Goal: Information Seeking & Learning: Learn about a topic

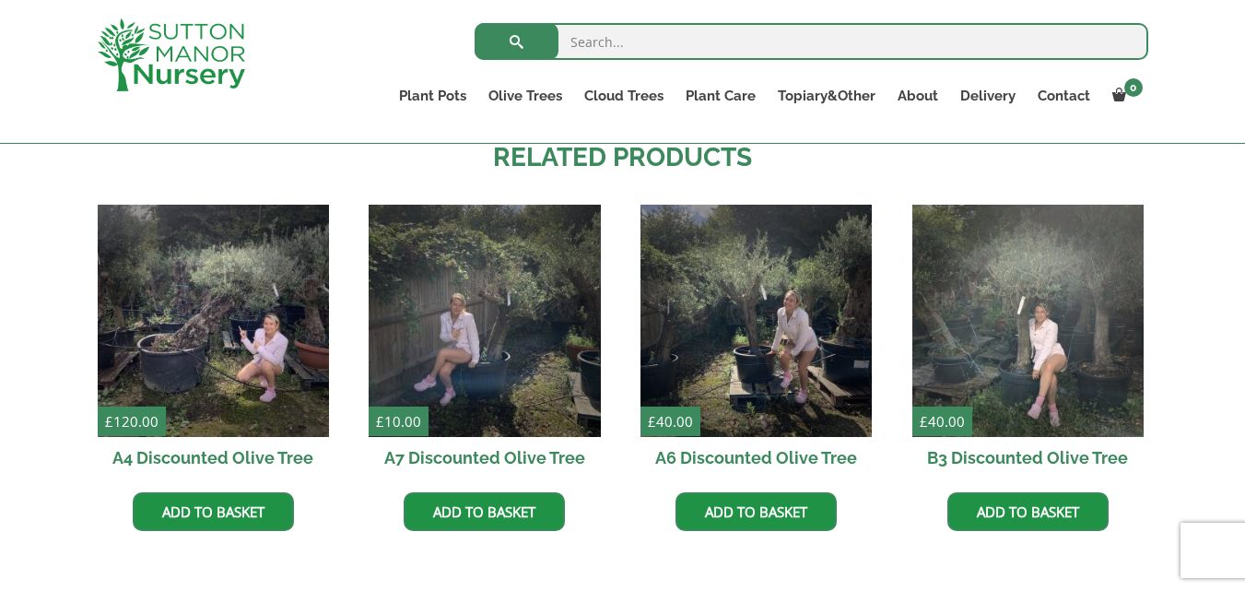
scroll to position [1361, 0]
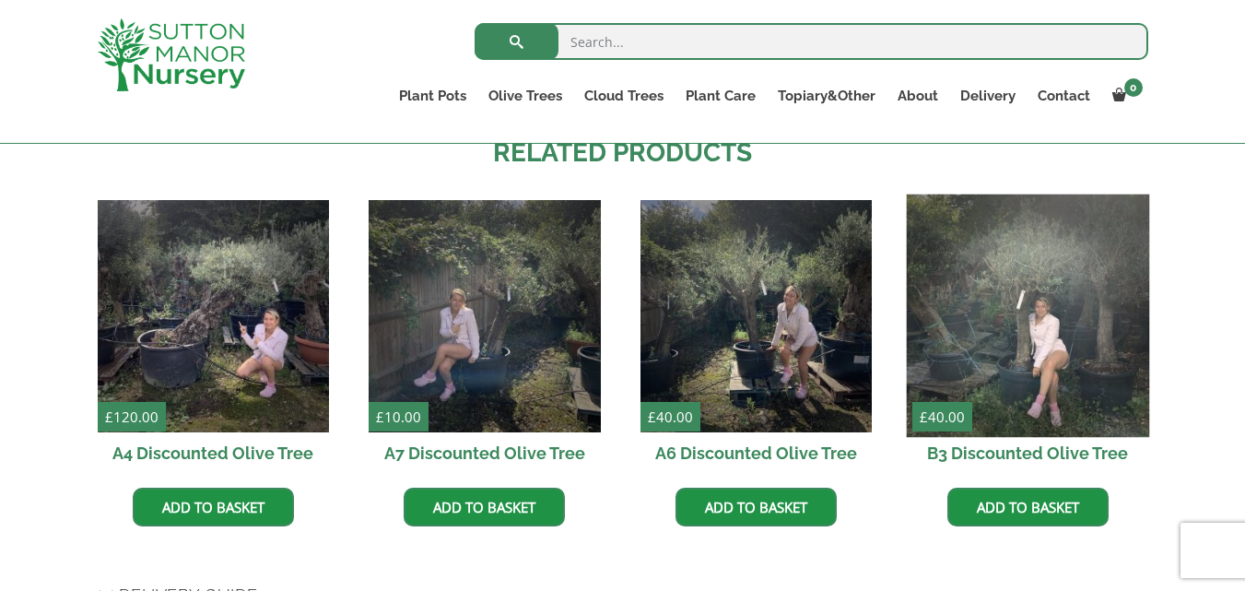
click at [1010, 331] on img at bounding box center [1027, 315] width 243 height 243
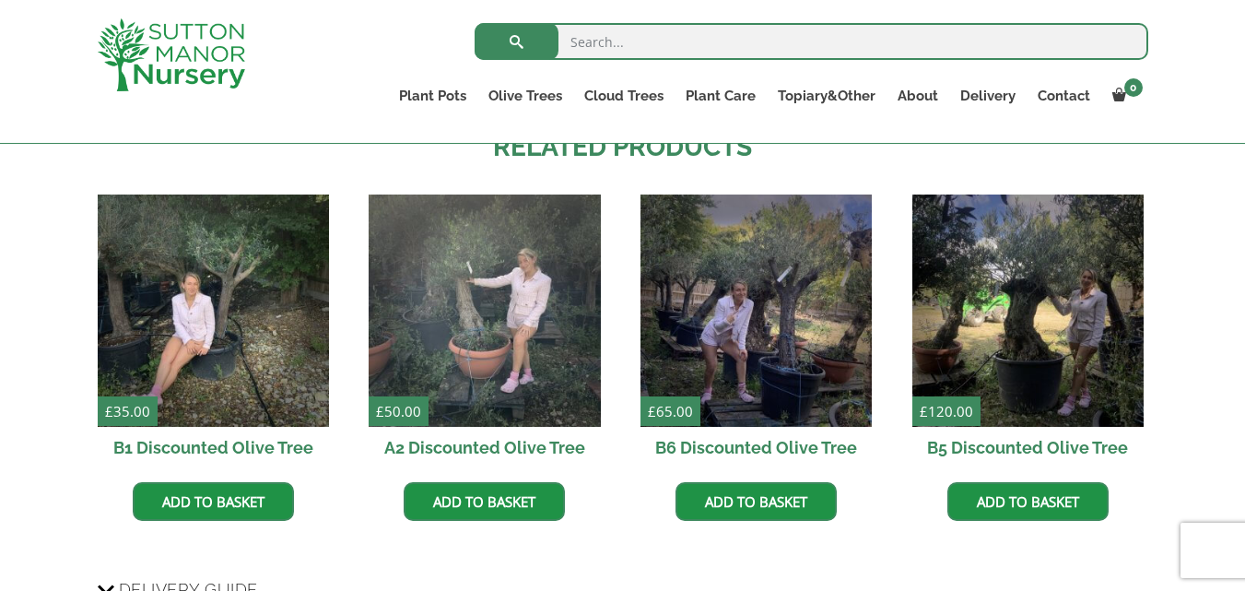
scroll to position [1377, 0]
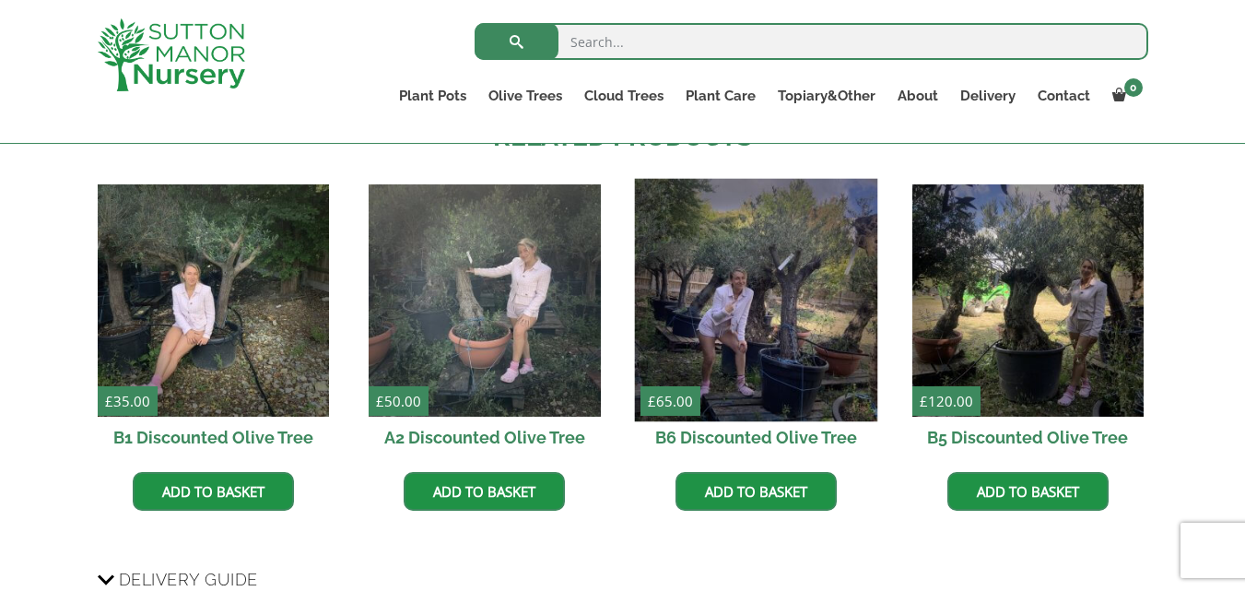
click at [818, 331] on img at bounding box center [756, 300] width 243 height 243
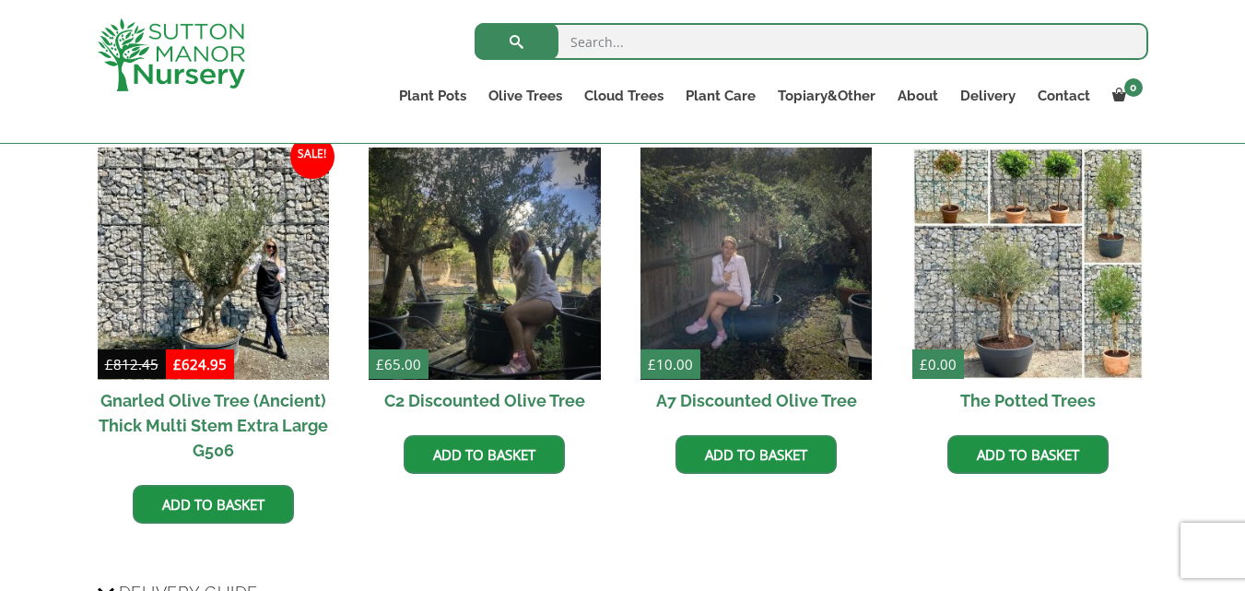
scroll to position [1450, 0]
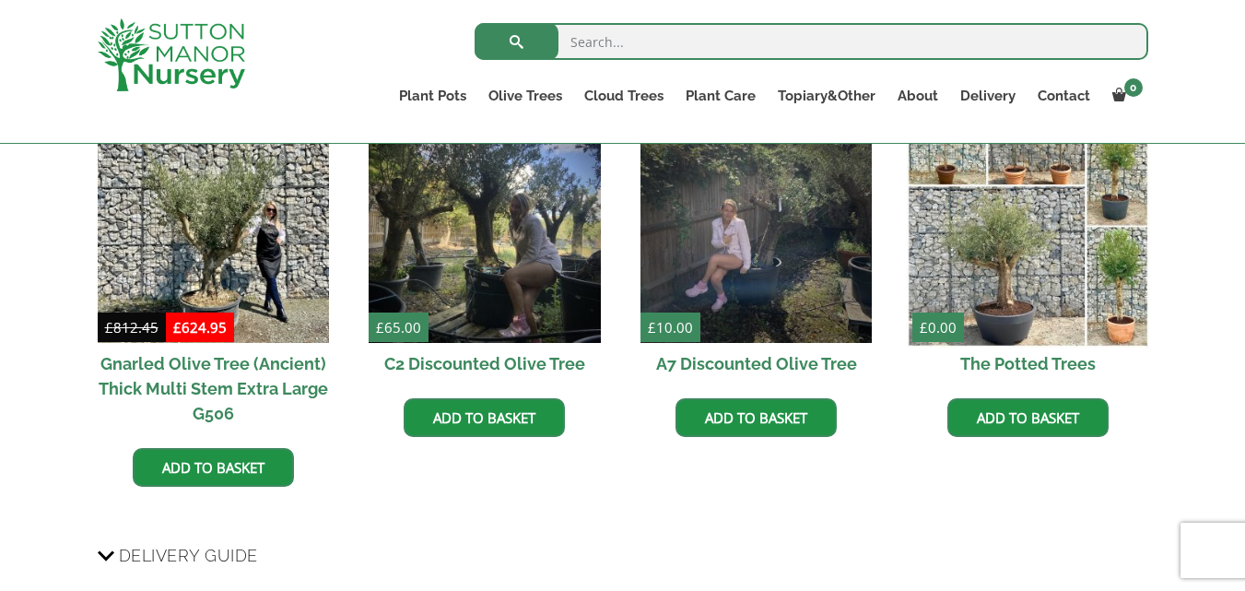
click at [1044, 299] on img at bounding box center [1027, 226] width 243 height 243
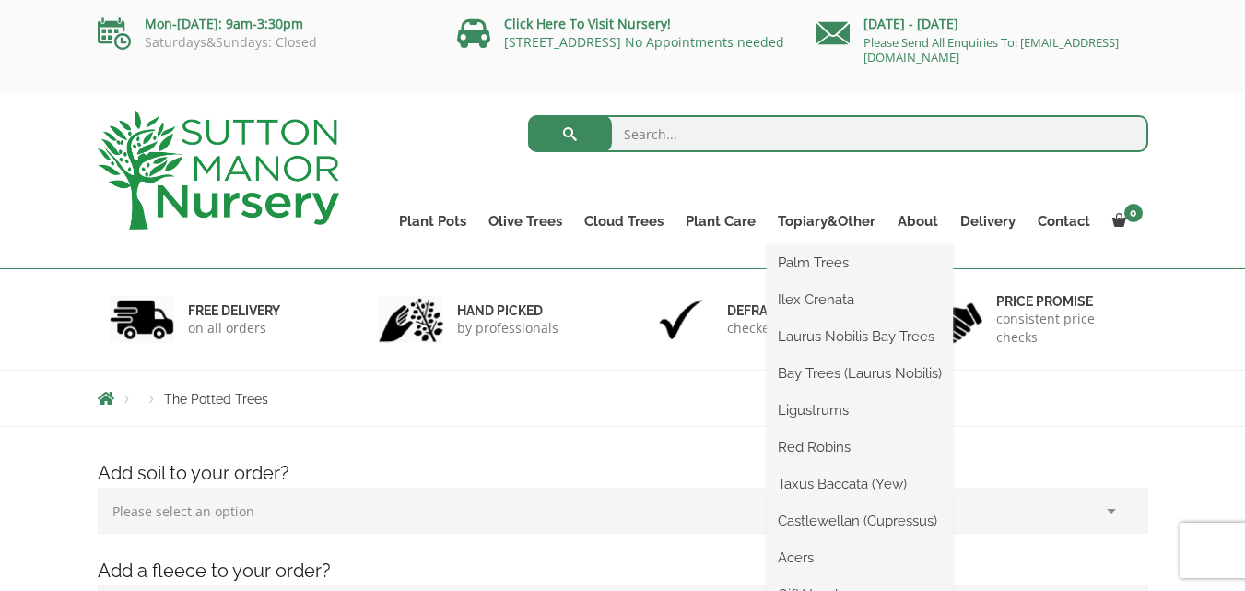
click at [839, 245] on ul "Palm Trees Ilex Crenata Laurus Nobilis Bay Trees Bay Trees (Laurus Nobilis) Lig…" at bounding box center [860, 429] width 186 height 369
click at [797, 488] on link "Taxus Baccata (Yew)" at bounding box center [860, 484] width 186 height 28
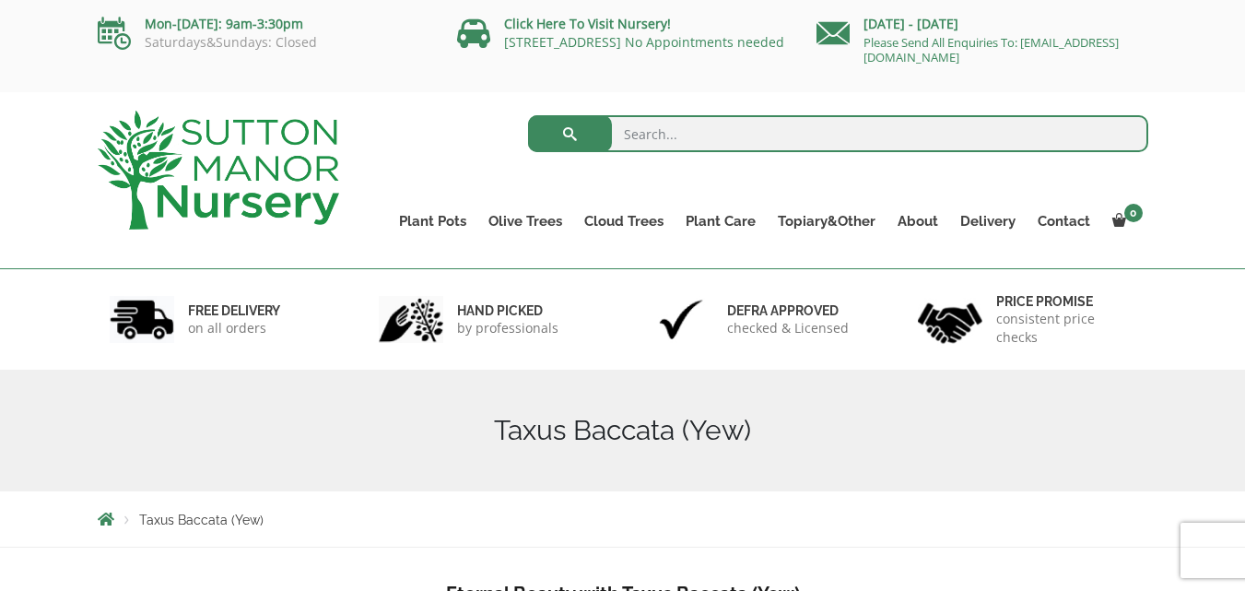
click at [250, 184] on img at bounding box center [218, 170] width 241 height 119
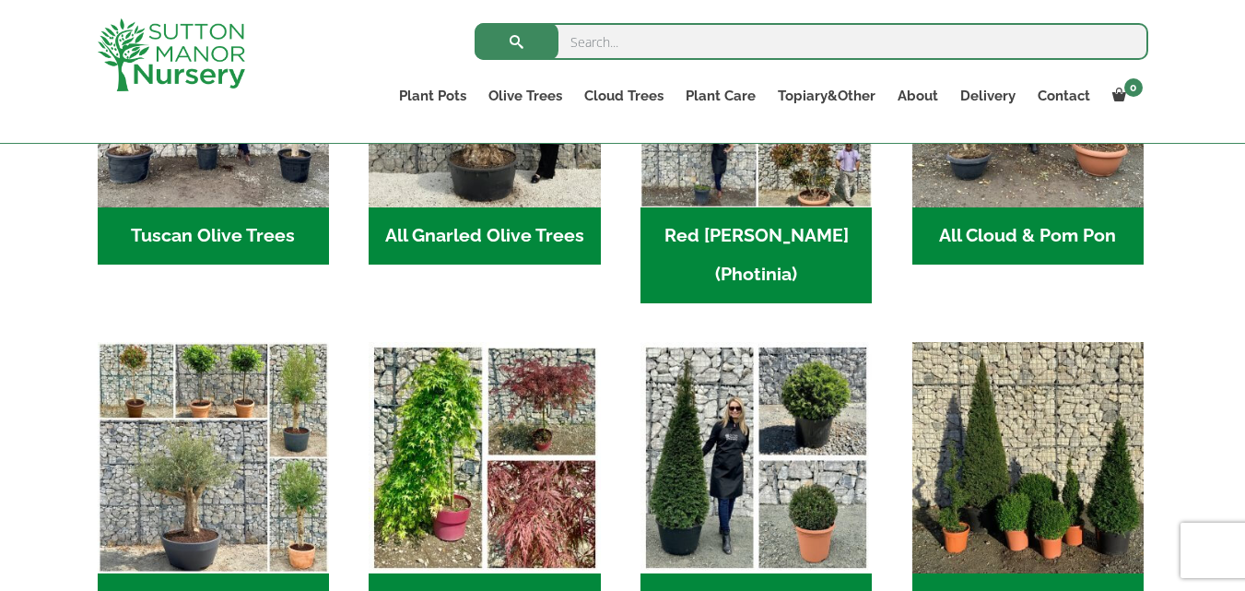
scroll to position [1156, 0]
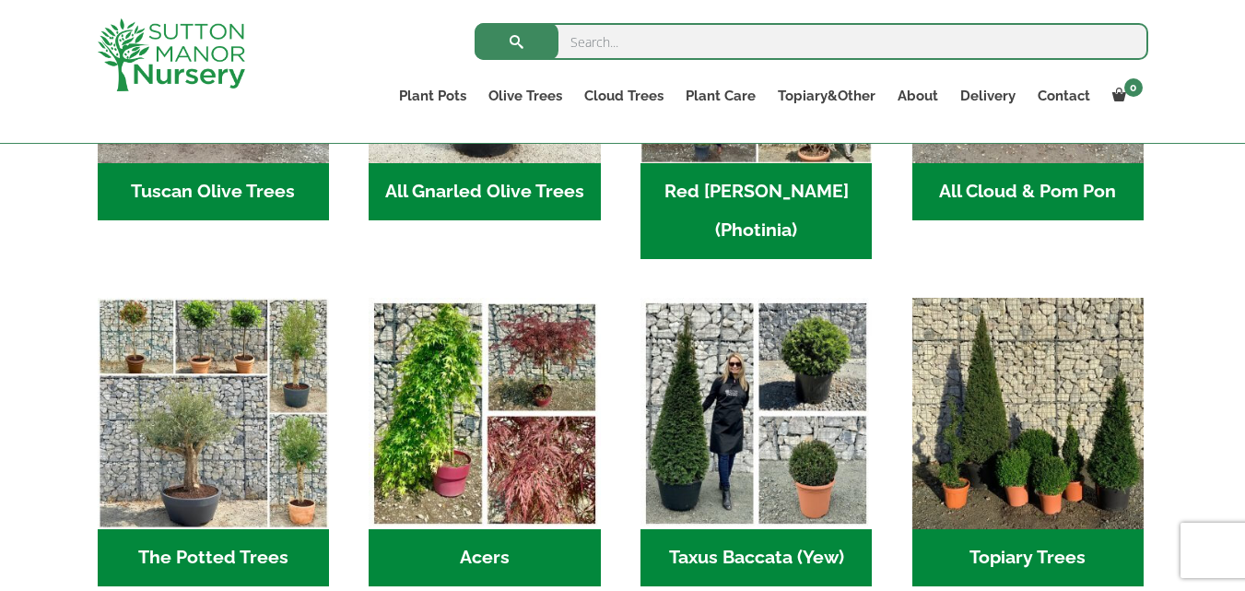
click at [784, 529] on h2 "Taxus Baccata (Yew) (1)" at bounding box center [755, 557] width 231 height 57
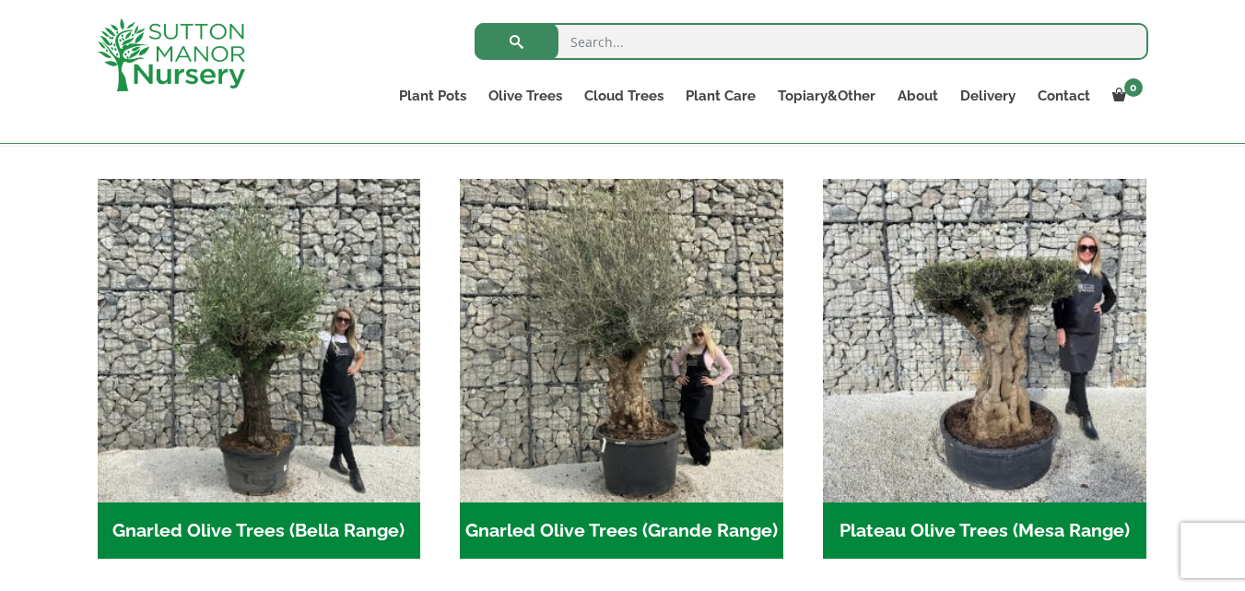
scroll to position [371, 0]
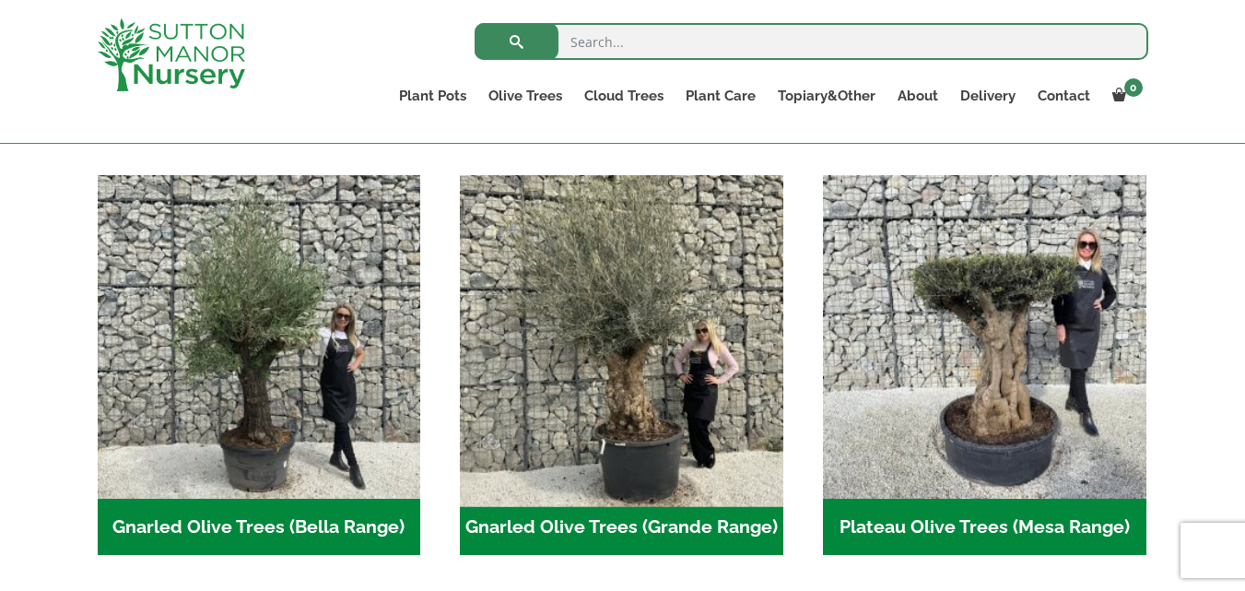
click at [652, 393] on img "Visit product category Gnarled Olive Trees (Grande Range)" at bounding box center [621, 336] width 339 height 339
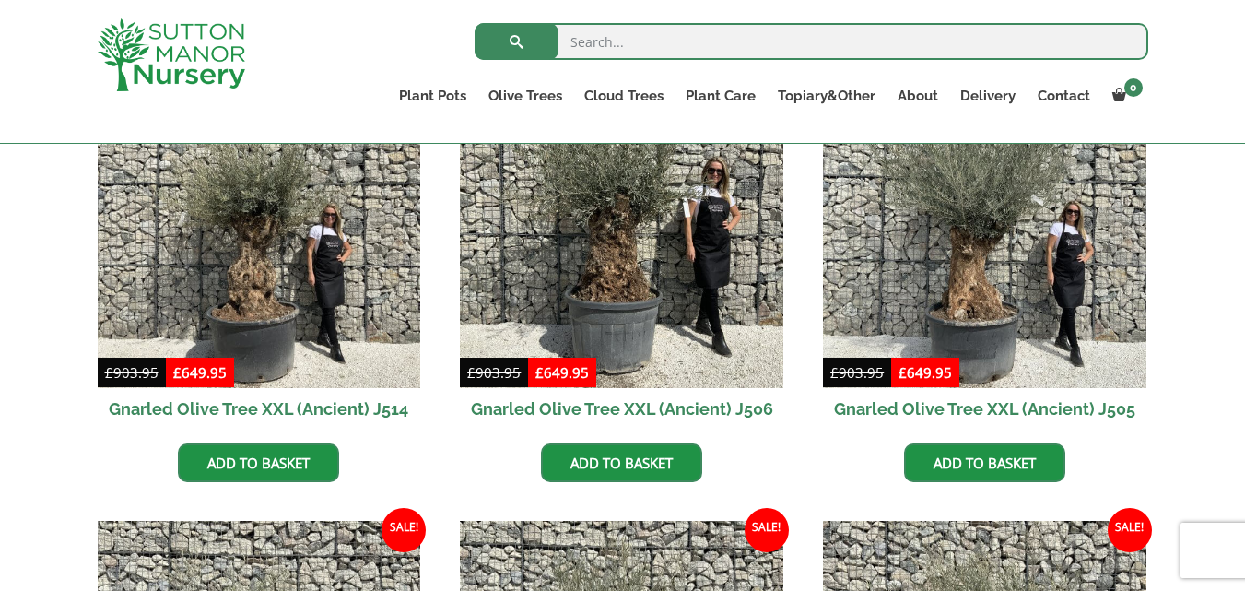
scroll to position [2519, 0]
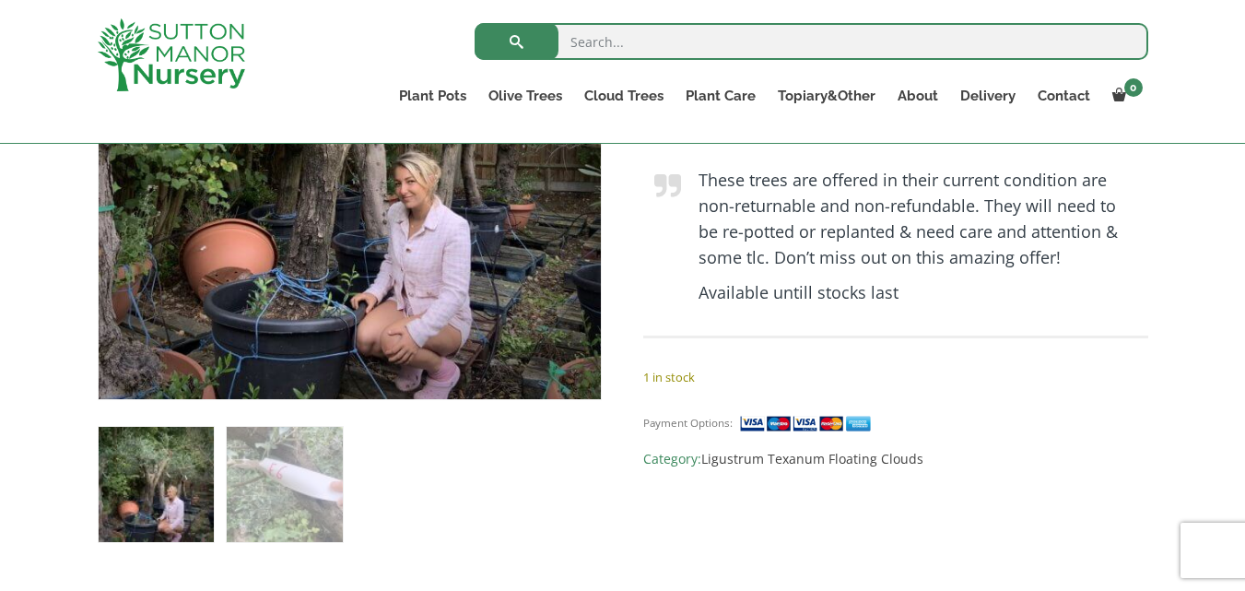
scroll to position [737, 0]
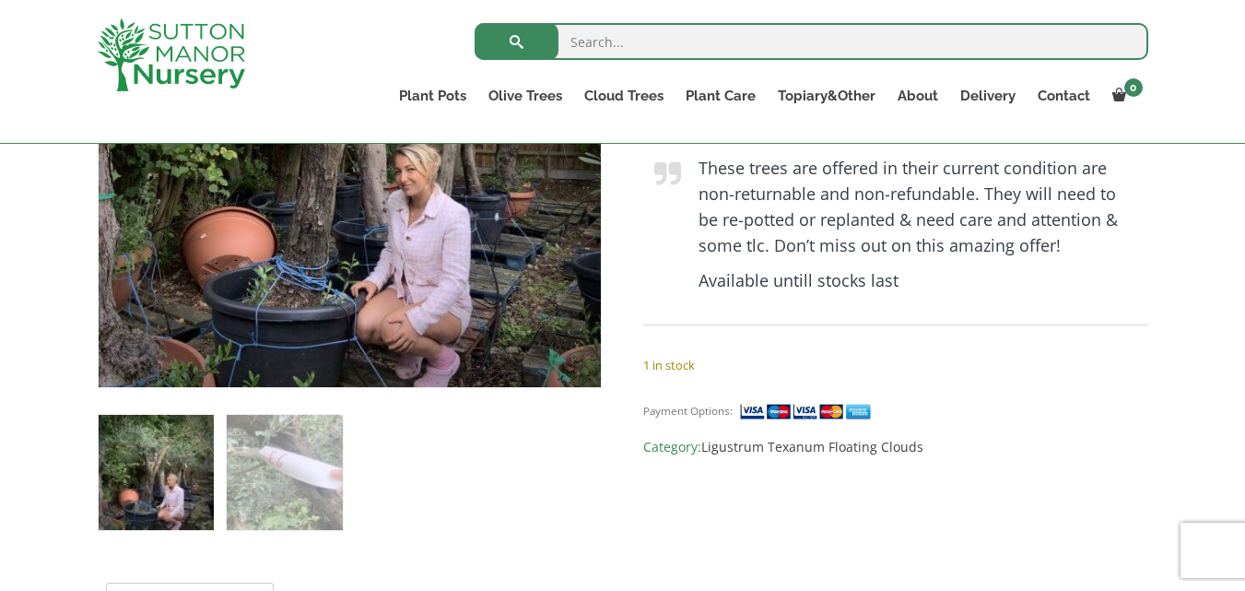
click at [141, 474] on img at bounding box center [156, 472] width 115 height 115
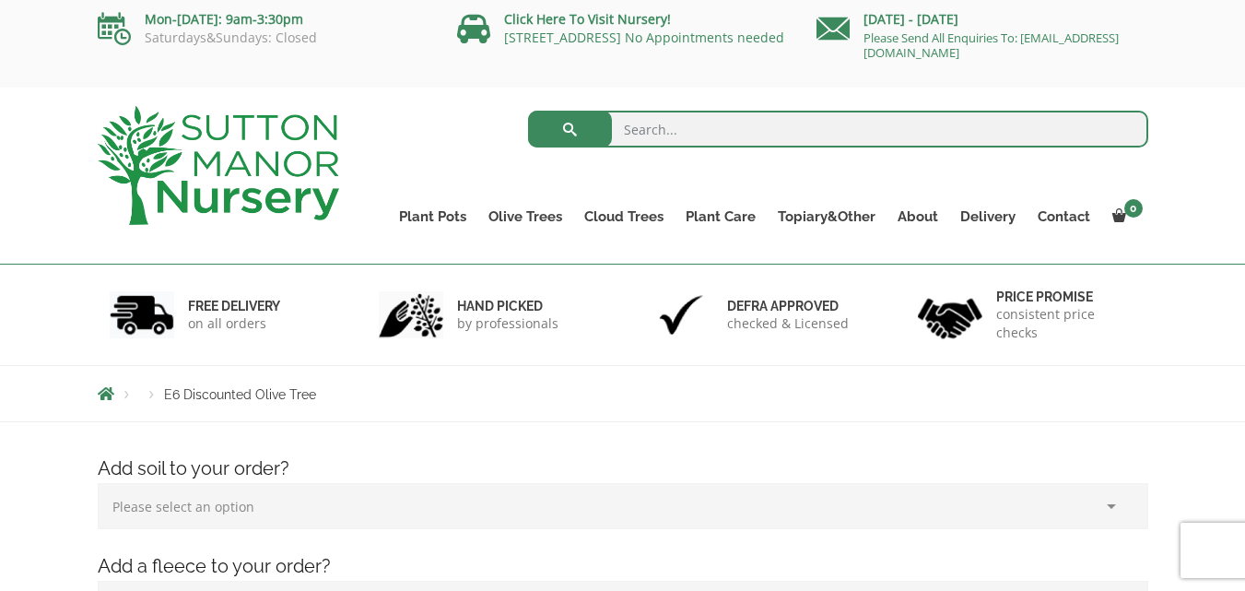
scroll to position [0, 0]
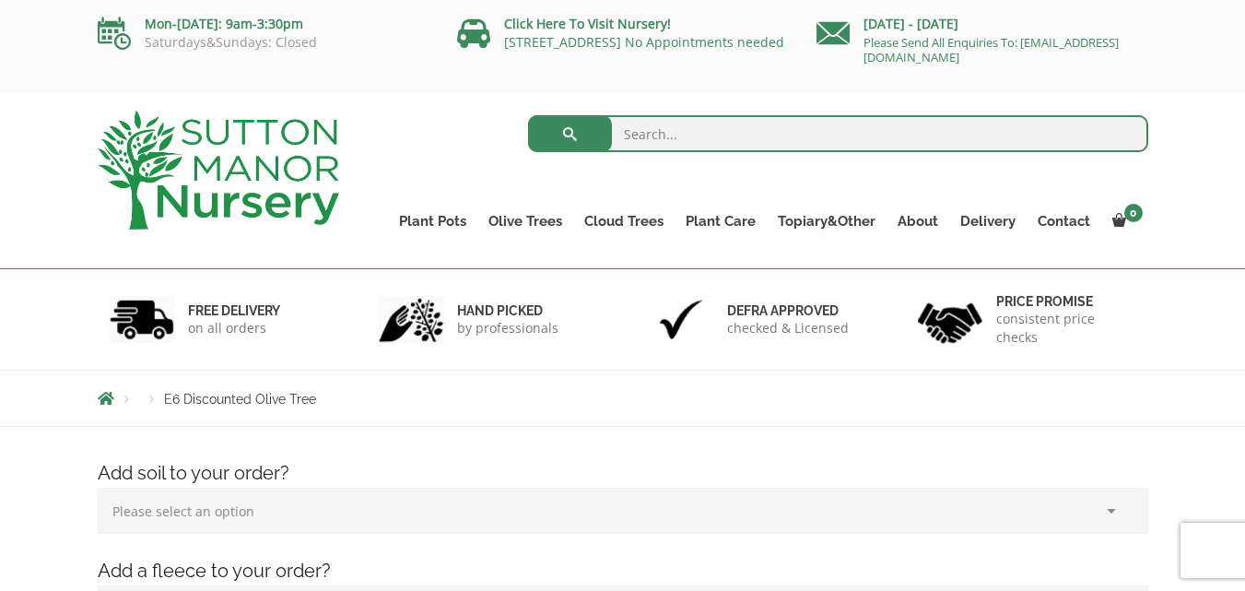
click at [693, 141] on input "search" at bounding box center [838, 133] width 620 height 37
type input "discounted olive tree"
click at [528, 115] on button "submit" at bounding box center [570, 133] width 84 height 37
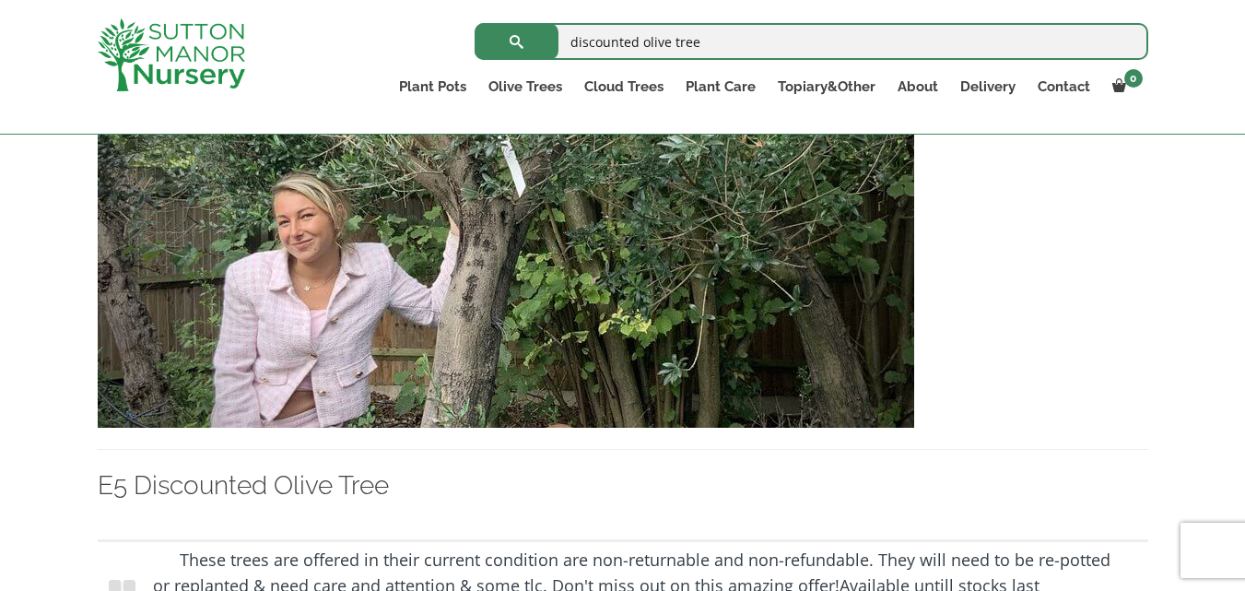
scroll to position [5644, 0]
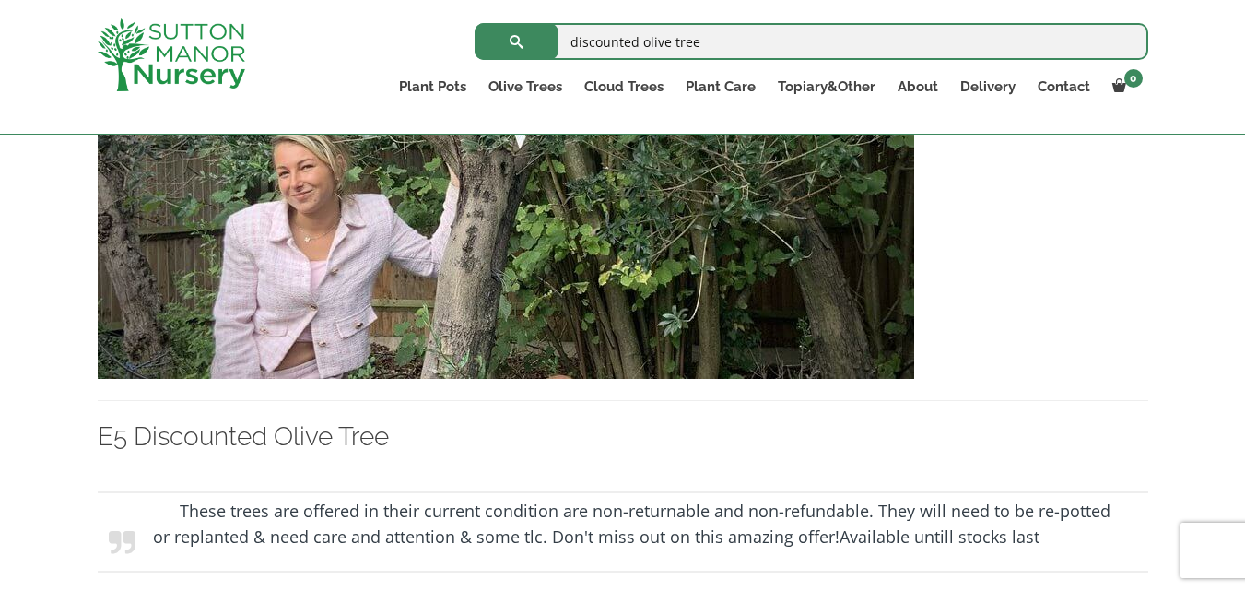
click at [657, 304] on img at bounding box center [506, 180] width 816 height 396
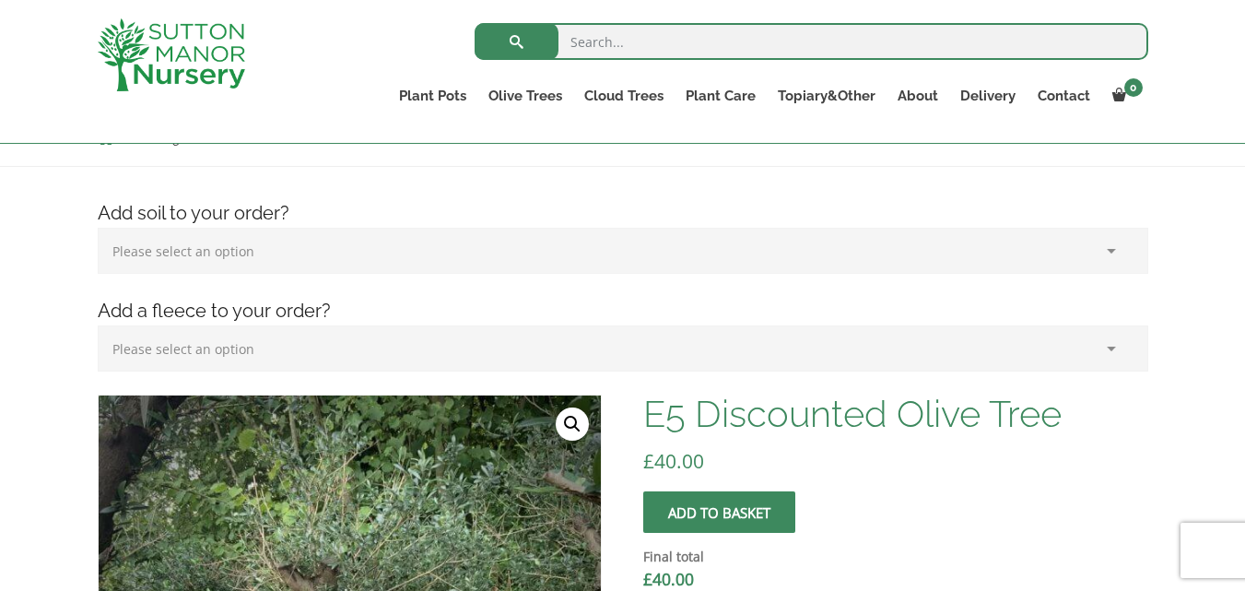
scroll to position [231, 0]
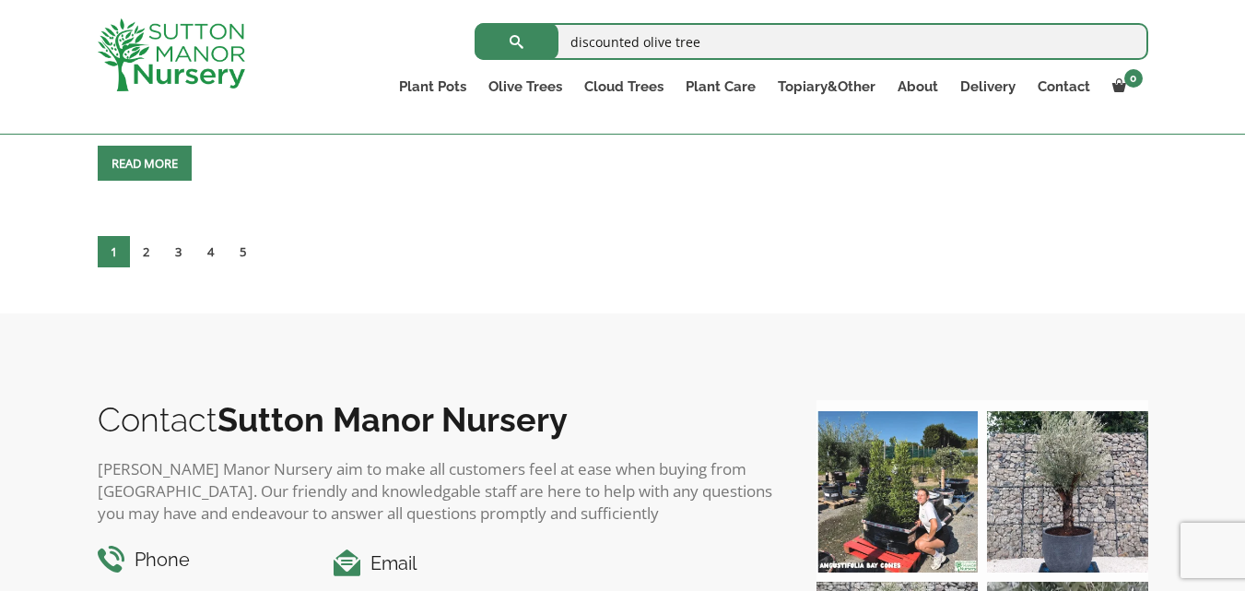
scroll to position [7605, 0]
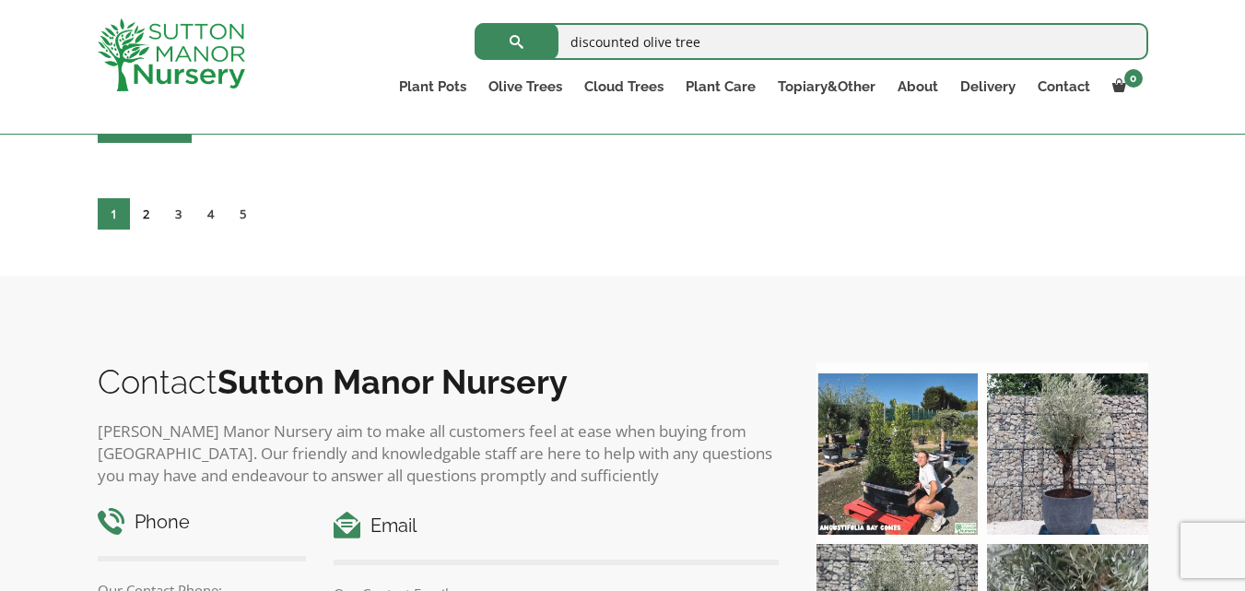
click at [149, 217] on link "2" at bounding box center [146, 213] width 32 height 31
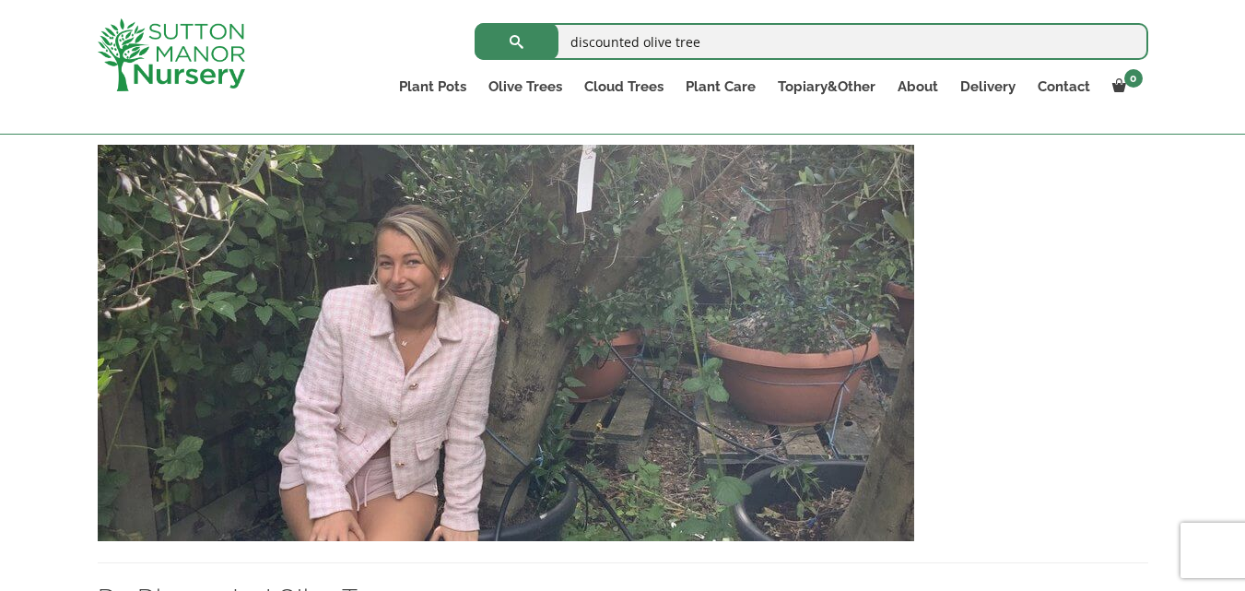
scroll to position [503, 0]
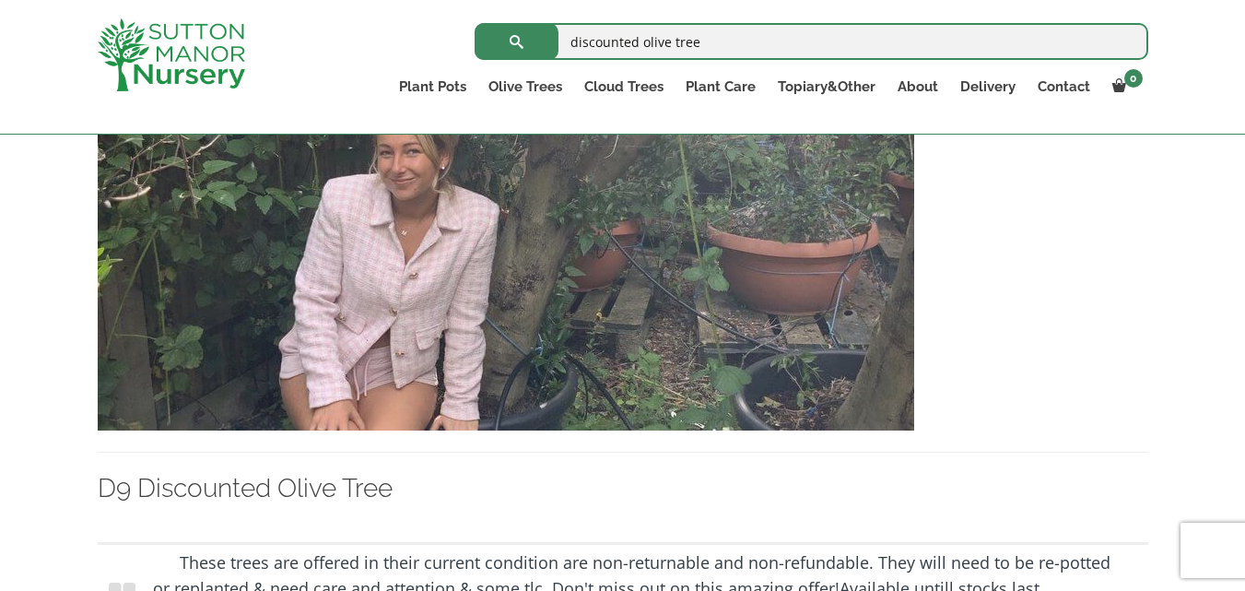
click at [634, 276] on img at bounding box center [506, 232] width 816 height 396
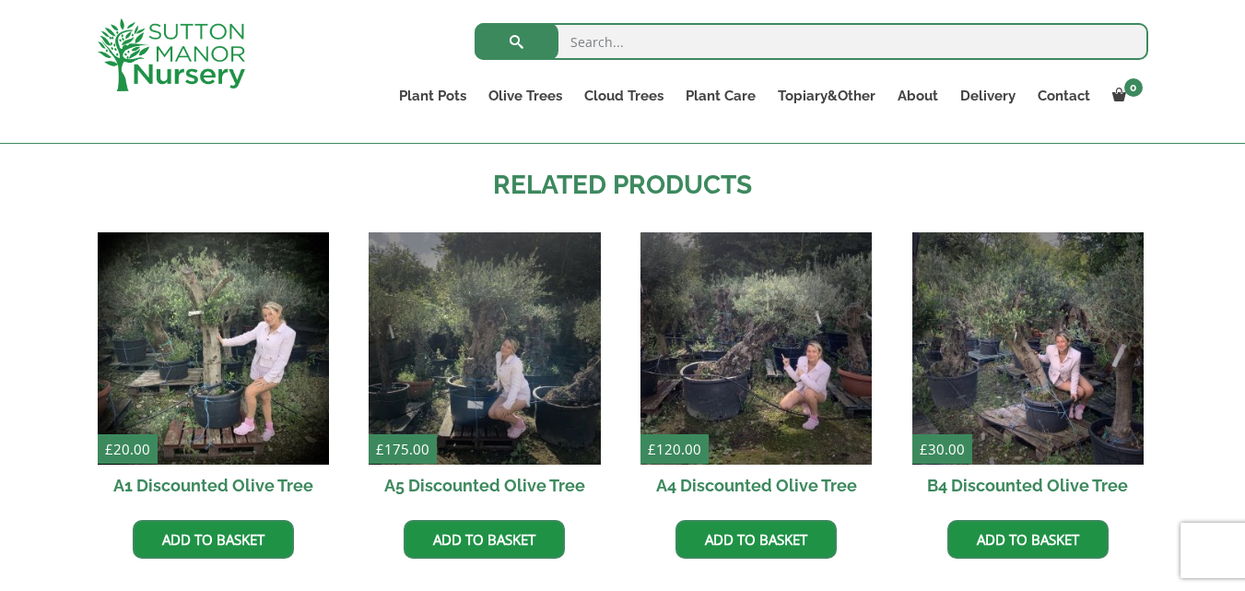
scroll to position [1353, 0]
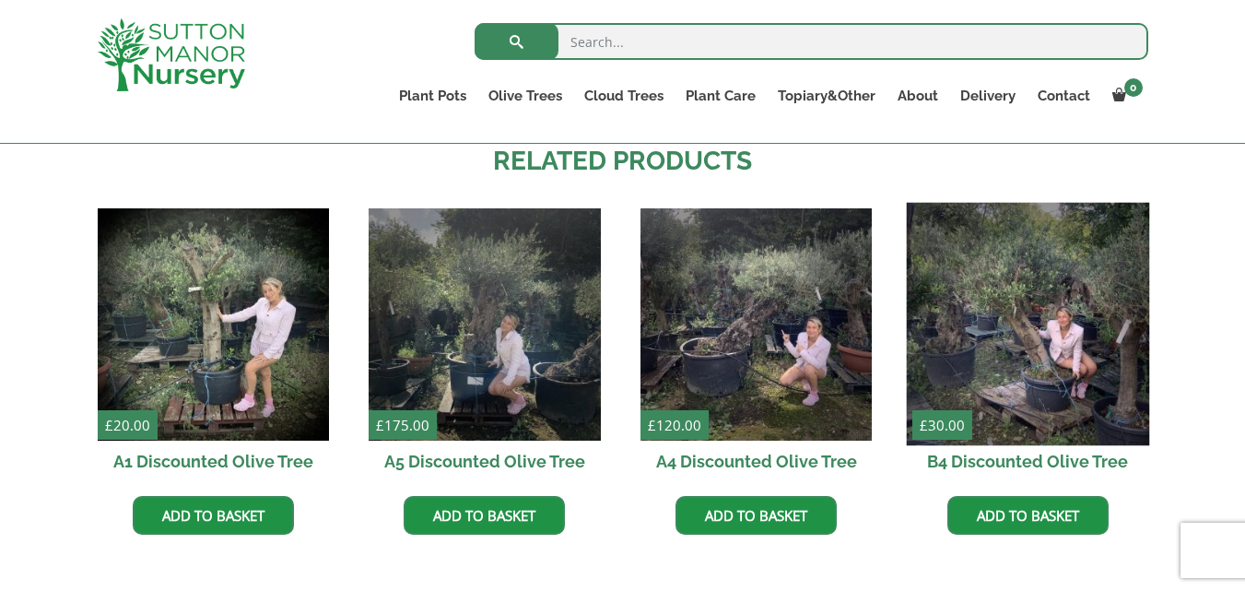
click at [1037, 335] on img at bounding box center [1027, 324] width 243 height 243
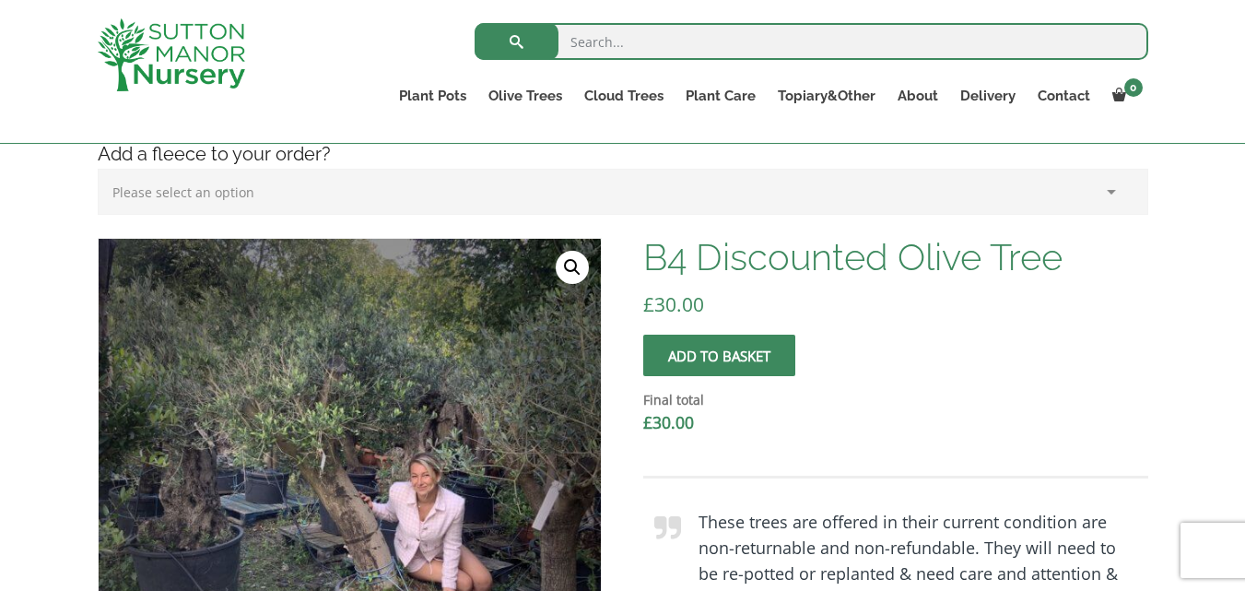
scroll to position [374, 0]
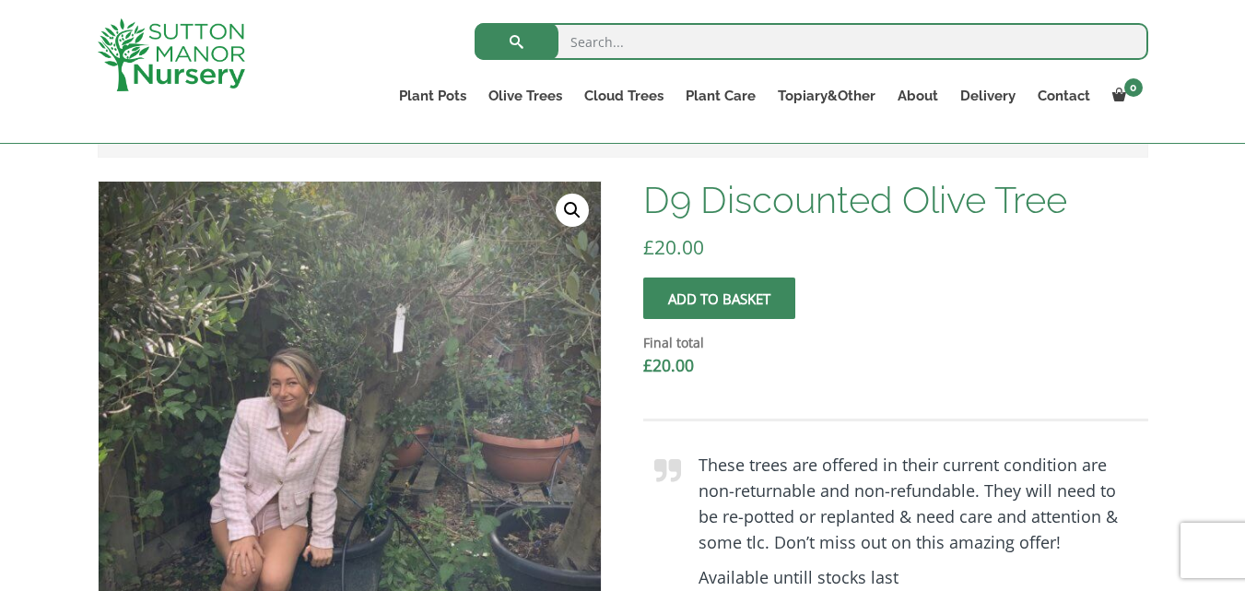
scroll to position [445, 0]
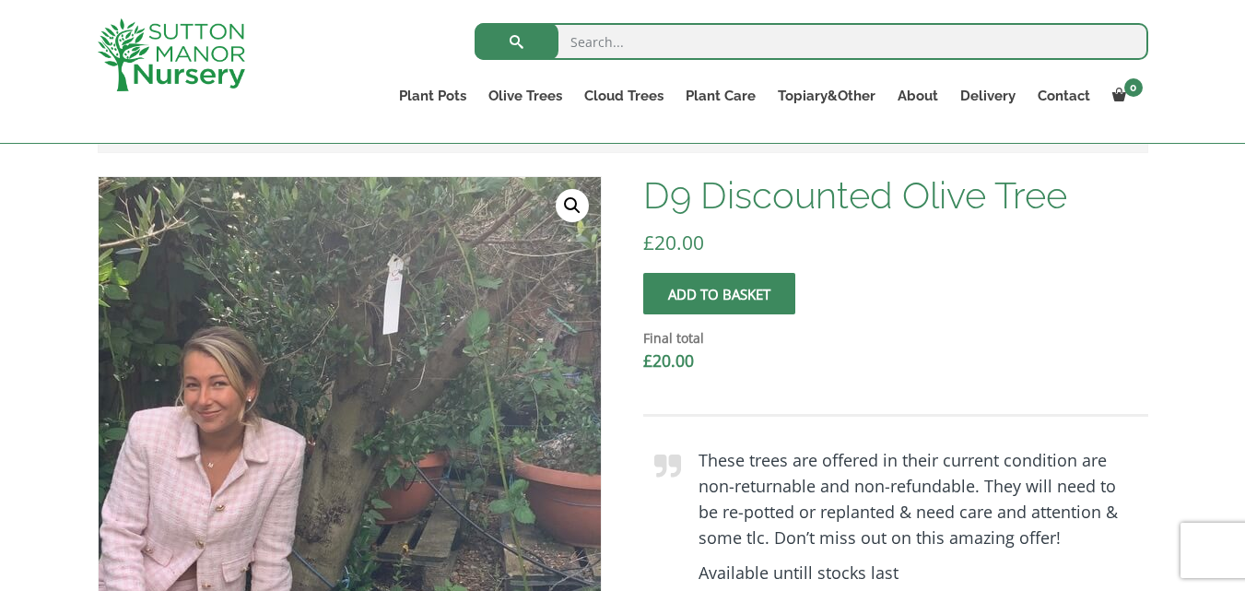
click at [408, 370] on img at bounding box center [312, 464] width 816 height 816
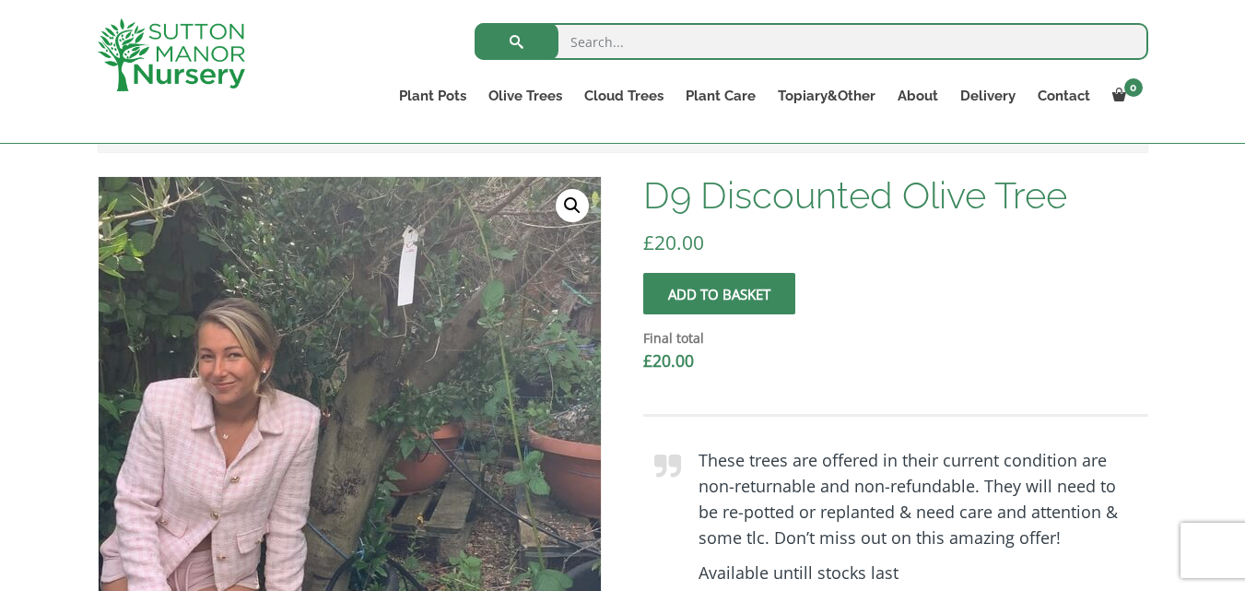
click at [384, 417] on img at bounding box center [327, 436] width 816 height 816
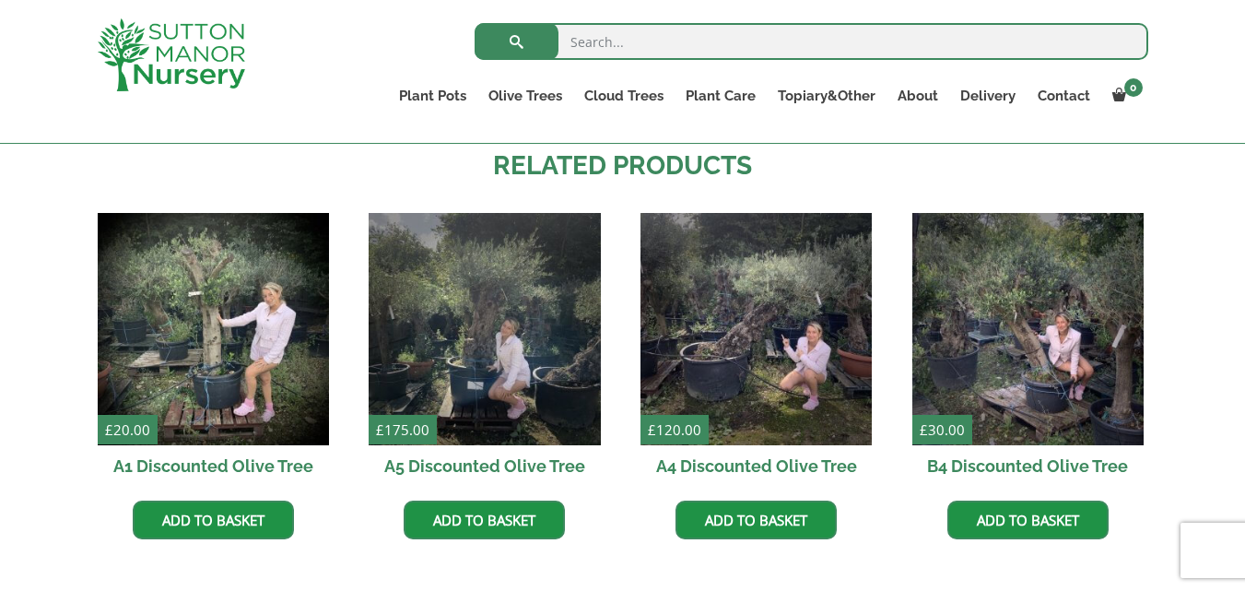
scroll to position [1362, 0]
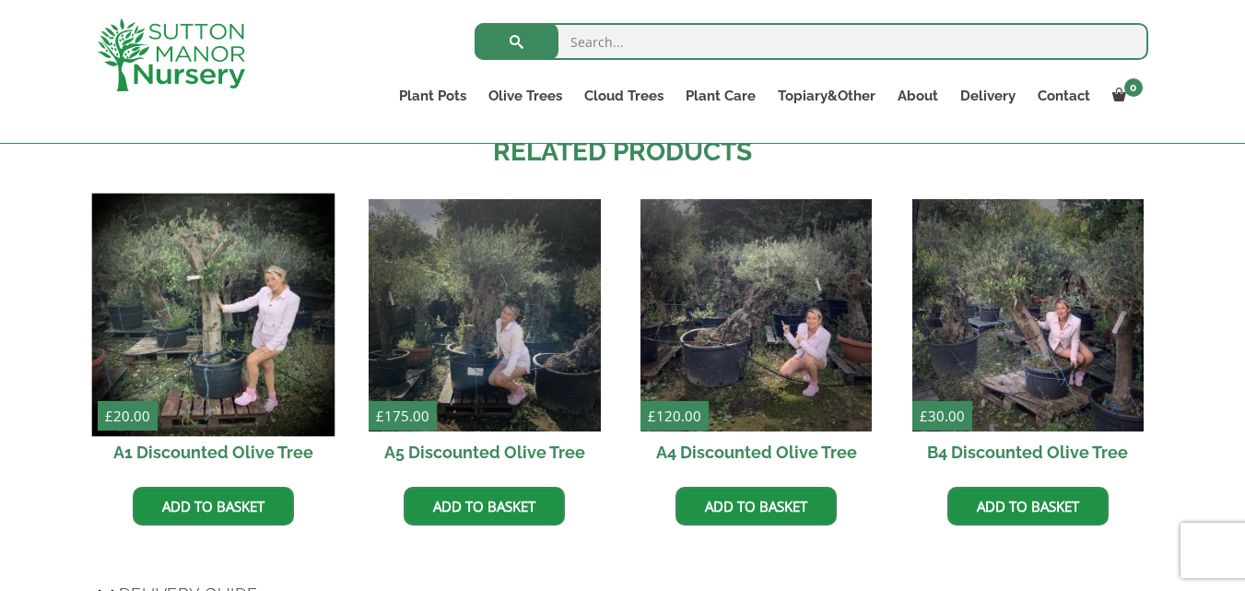
click at [191, 283] on img at bounding box center [212, 315] width 243 height 243
click at [197, 296] on img at bounding box center [212, 315] width 243 height 243
click at [243, 329] on img at bounding box center [212, 315] width 243 height 243
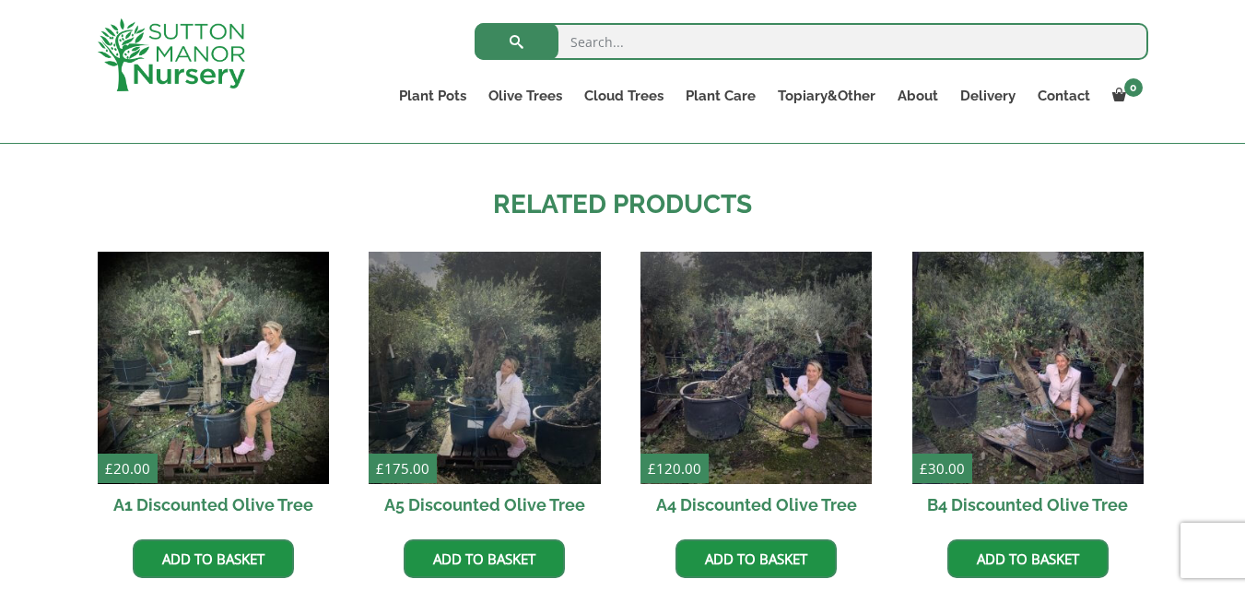
scroll to position [1285, 0]
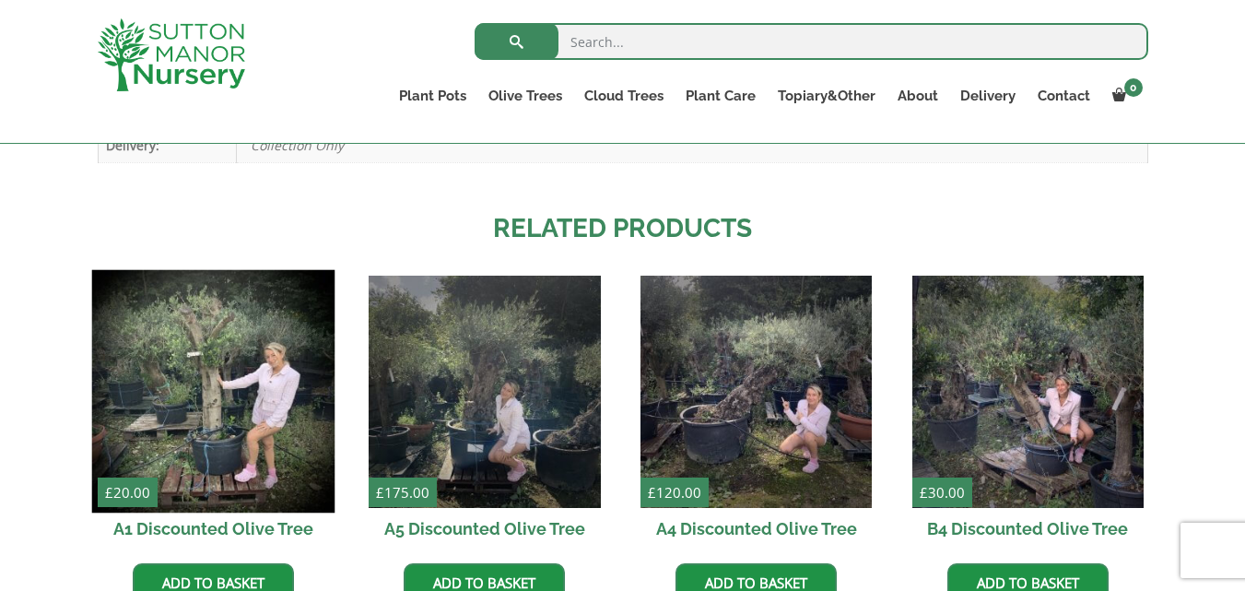
click at [202, 303] on img at bounding box center [212, 391] width 243 height 243
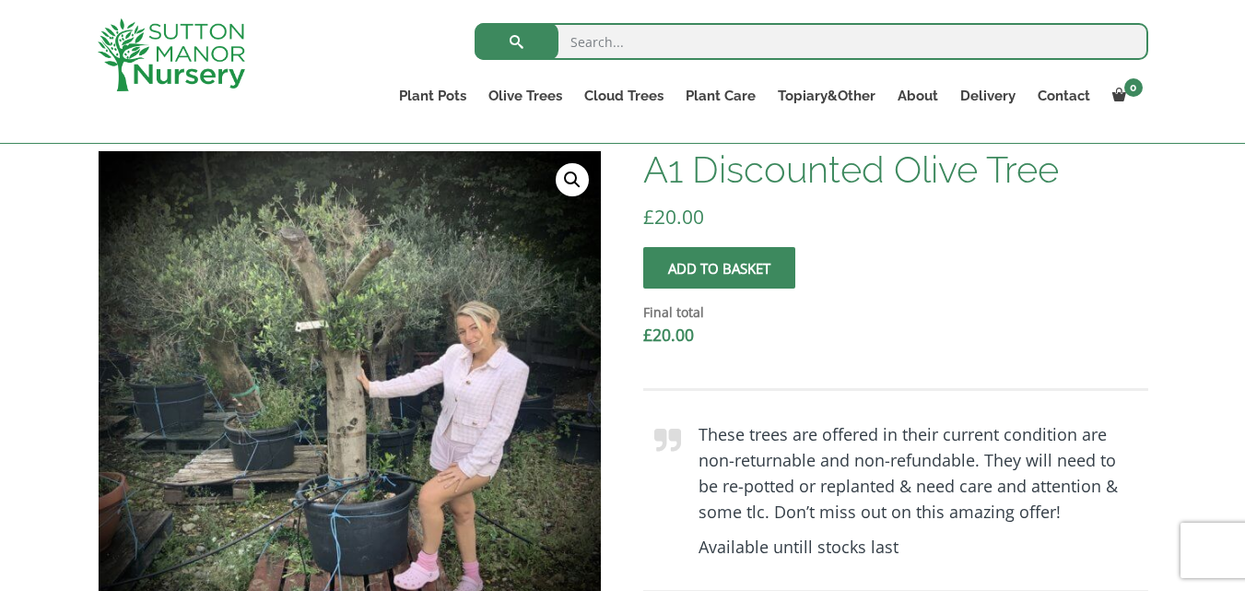
scroll to position [456, 0]
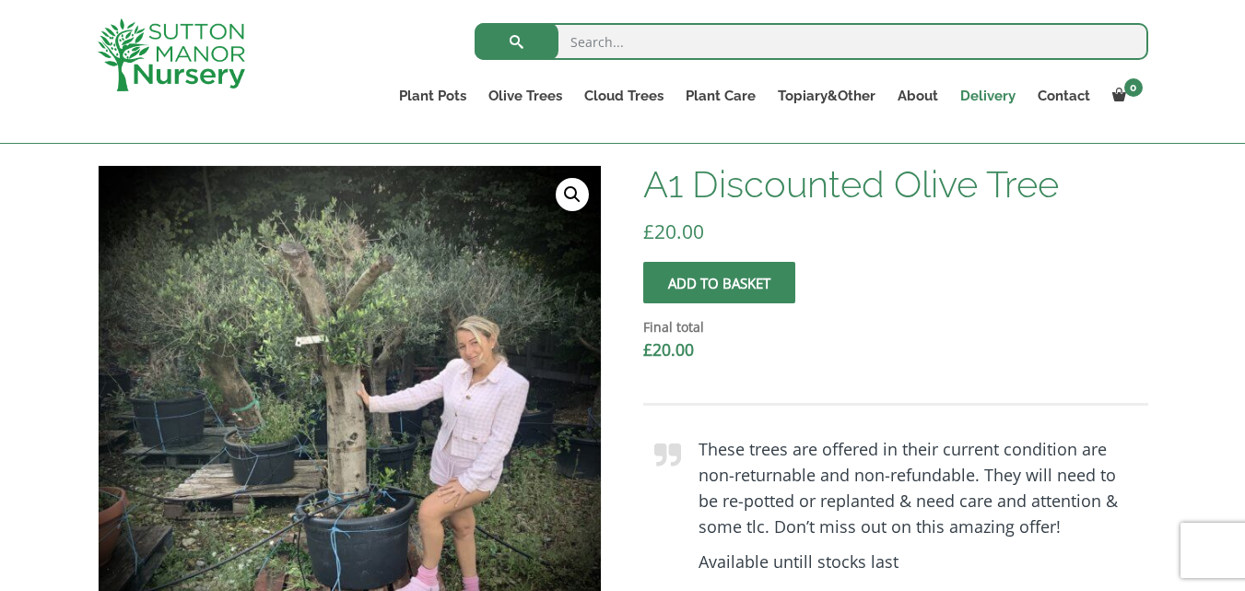
click at [998, 92] on link "Delivery" at bounding box center [987, 96] width 77 height 26
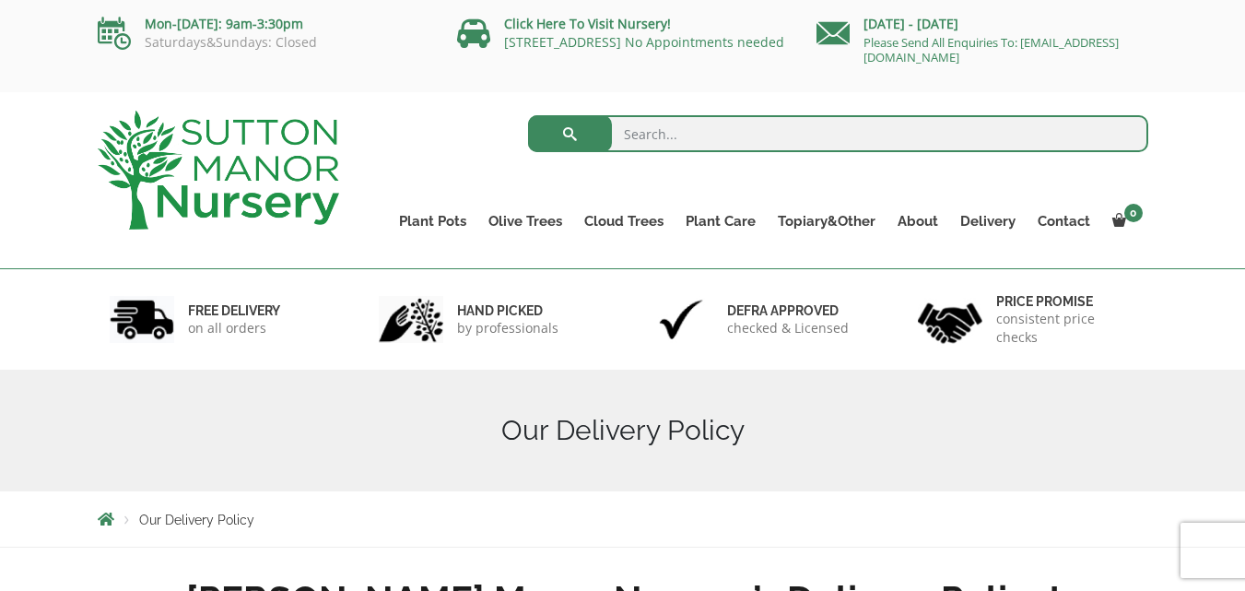
drag, startPoint x: 1252, startPoint y: 28, endPoint x: 1227, endPoint y: -54, distance: 86.0
click at [616, 34] on link "[STREET_ADDRESS] No Appointments needed" at bounding box center [644, 42] width 280 height 18
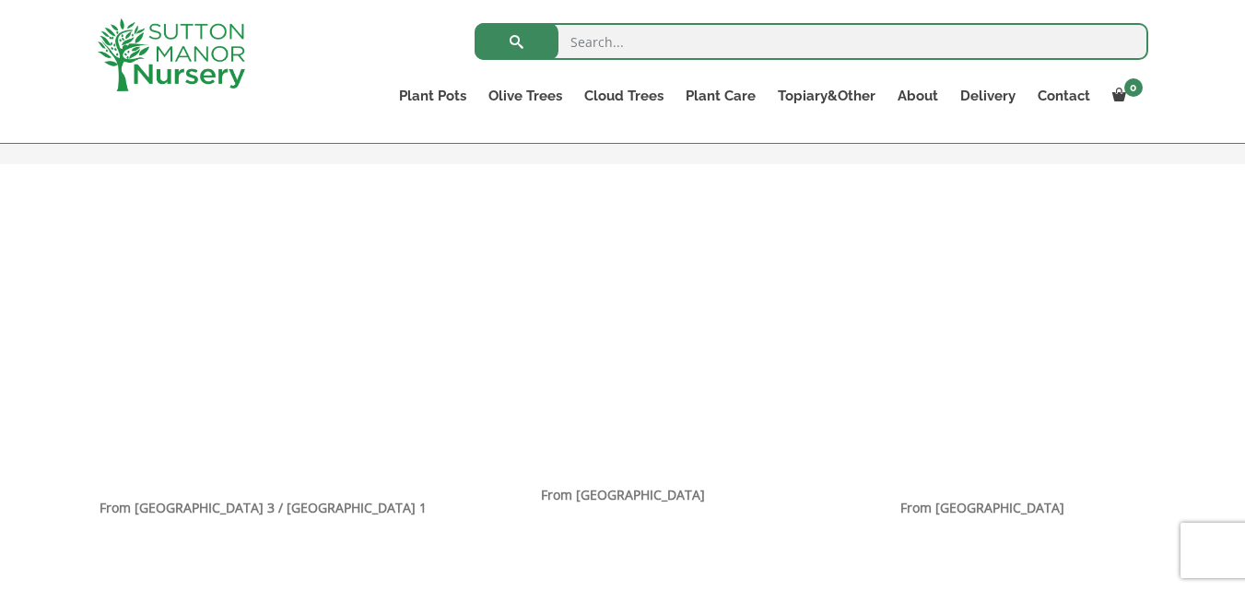
scroll to position [1103, 0]
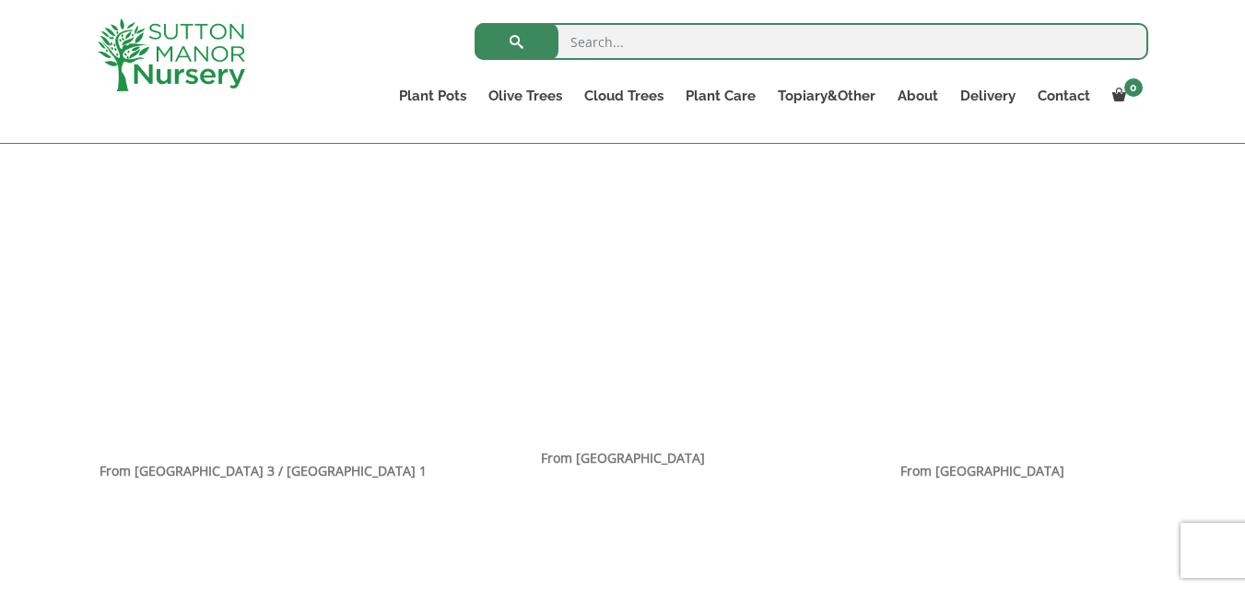
scroll to position [1140, 0]
